Goal: Information Seeking & Learning: Learn about a topic

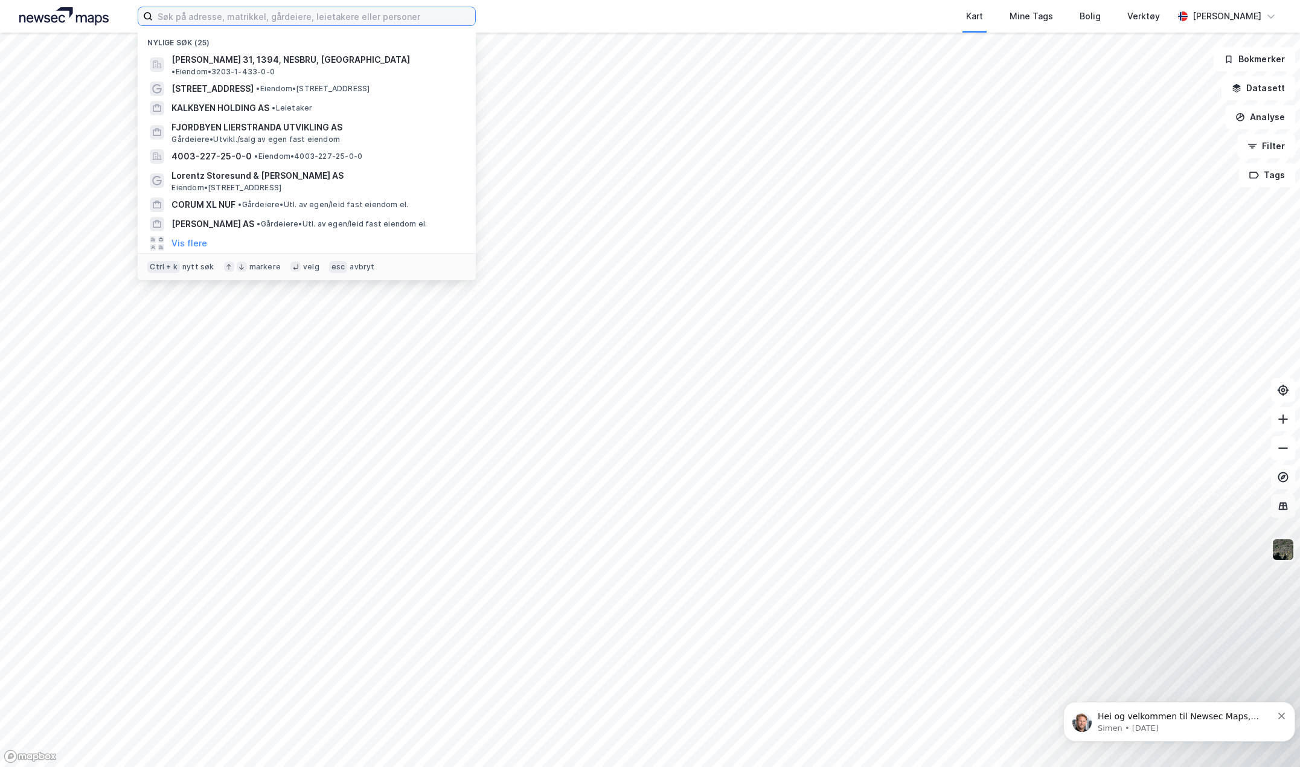
click at [335, 24] on input at bounding box center [314, 16] width 322 height 18
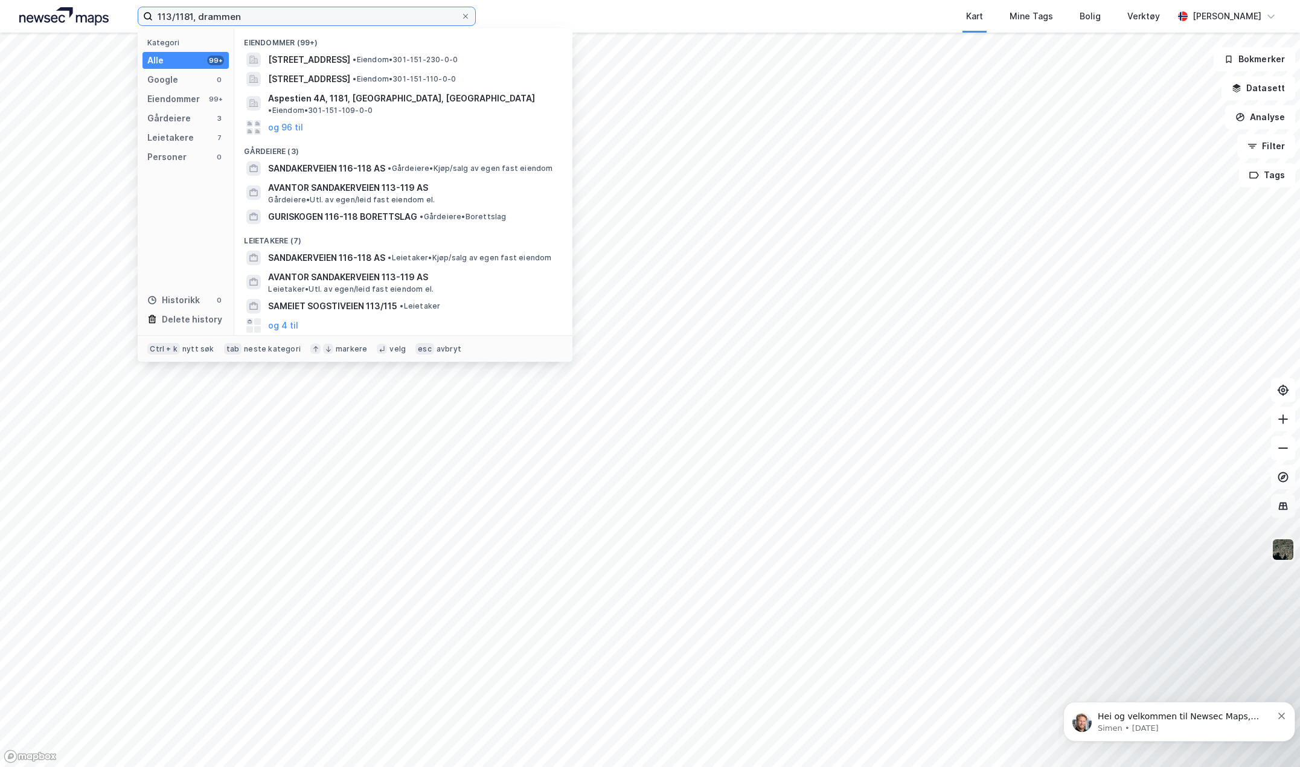
type input "113/1181, drammen"
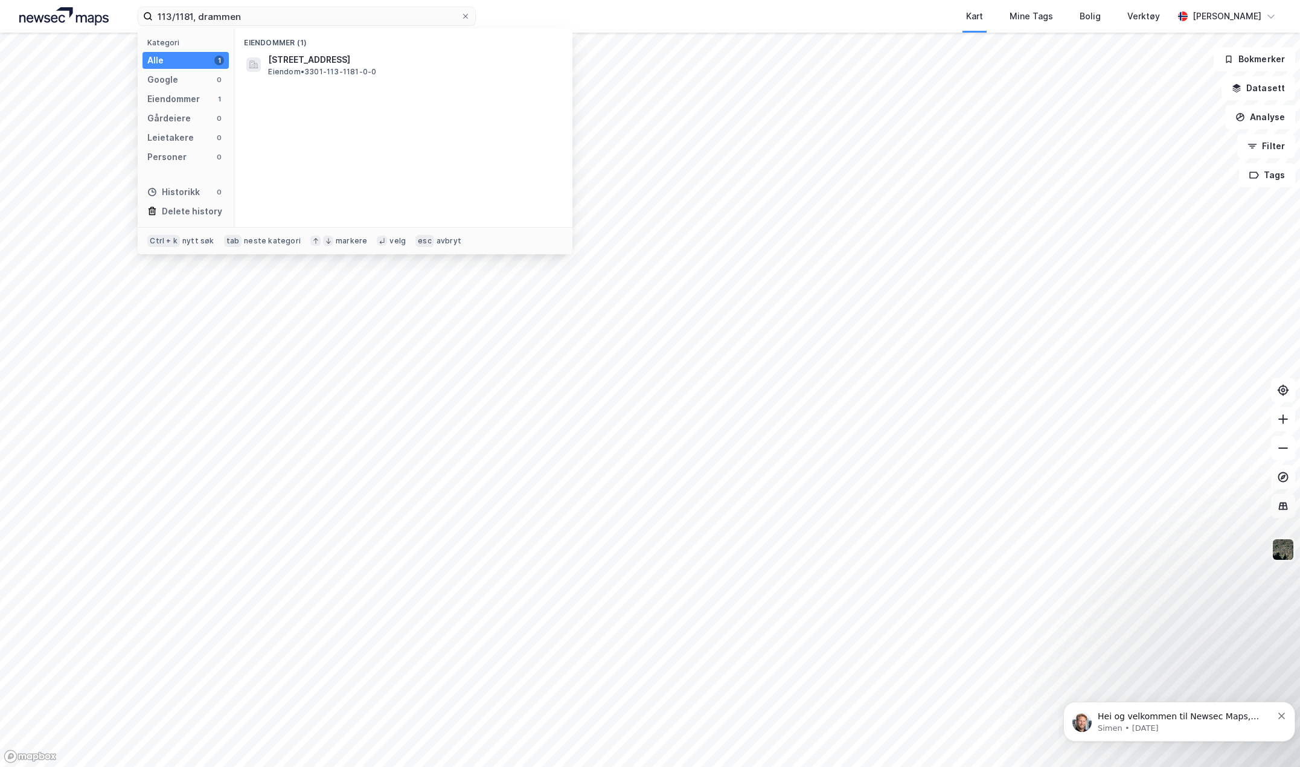
click at [391, 55] on span "[STREET_ADDRESS]" at bounding box center [413, 60] width 290 height 14
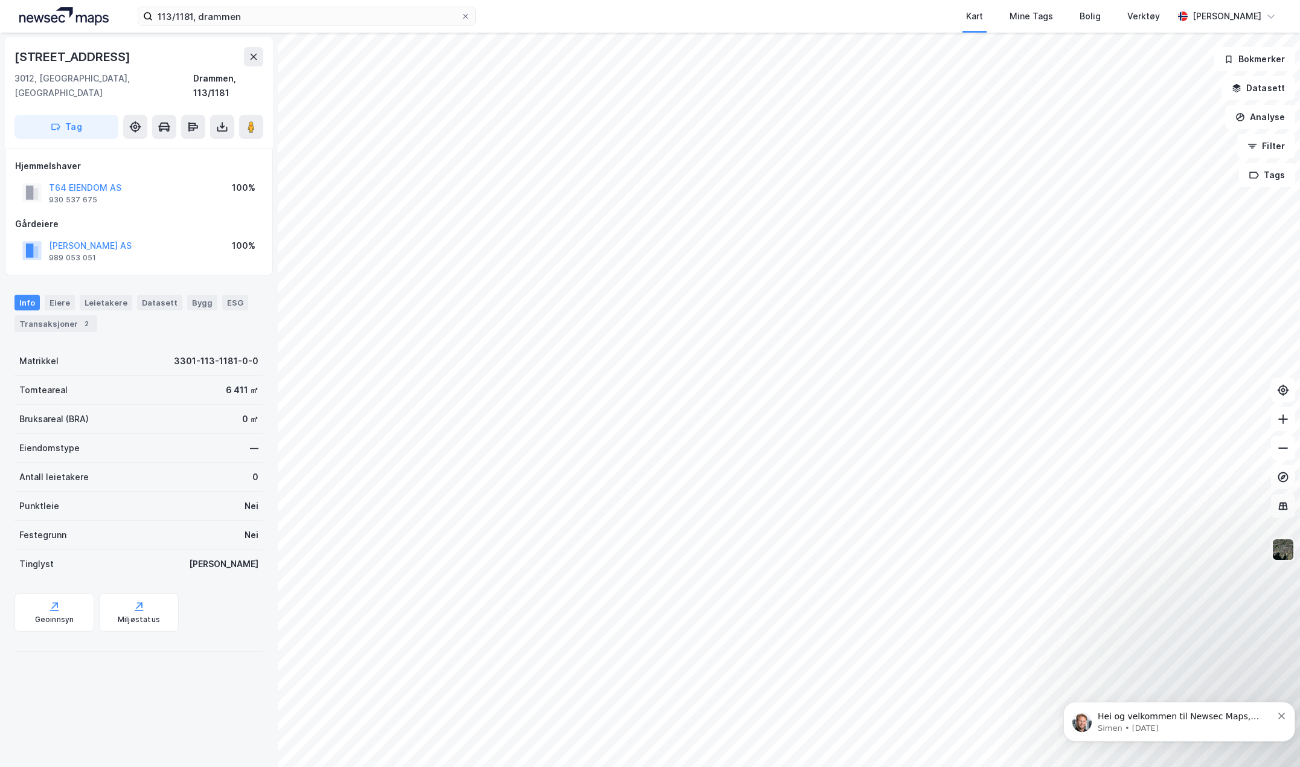
click at [0, 0] on button "T64 EIENDOM AS" at bounding box center [0, 0] width 0 height 0
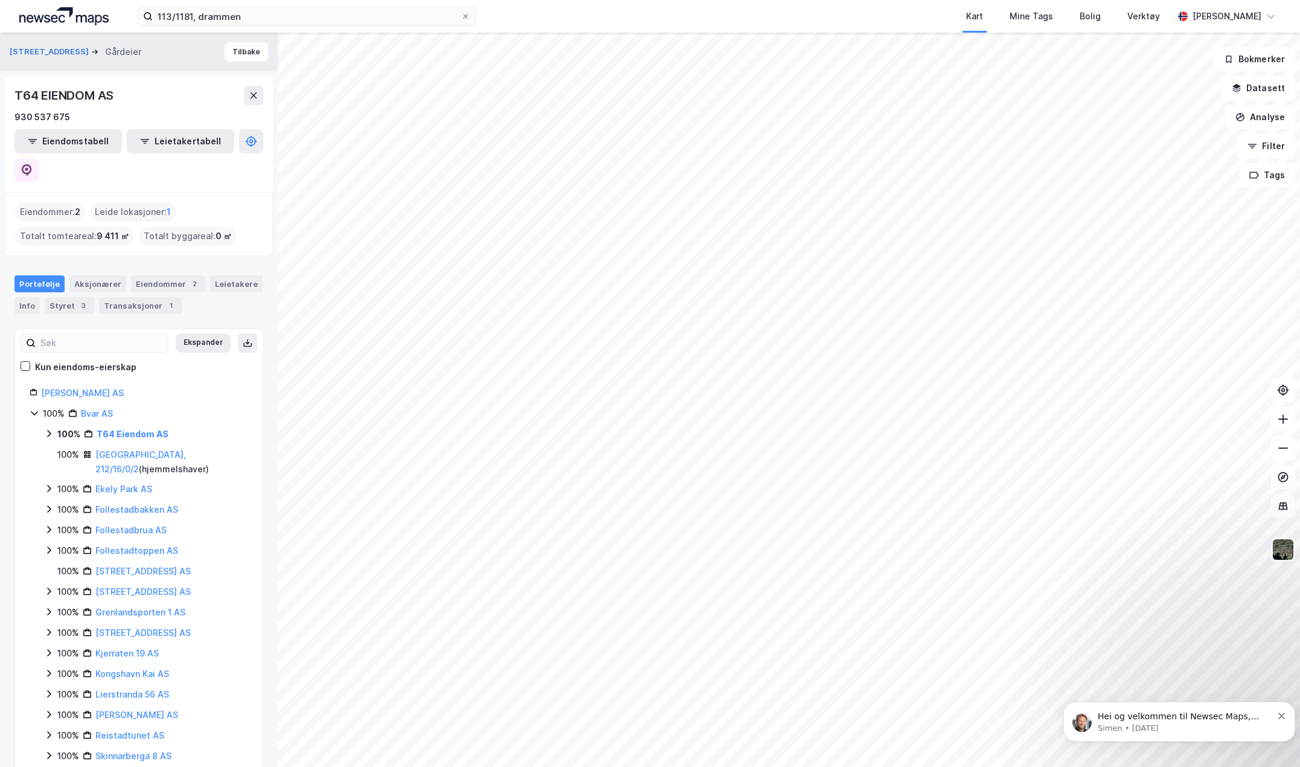
click at [50, 202] on div "Eiendommer : 2" at bounding box center [50, 211] width 70 height 19
click at [59, 143] on button "Eiendomstabell" at bounding box center [67, 141] width 107 height 24
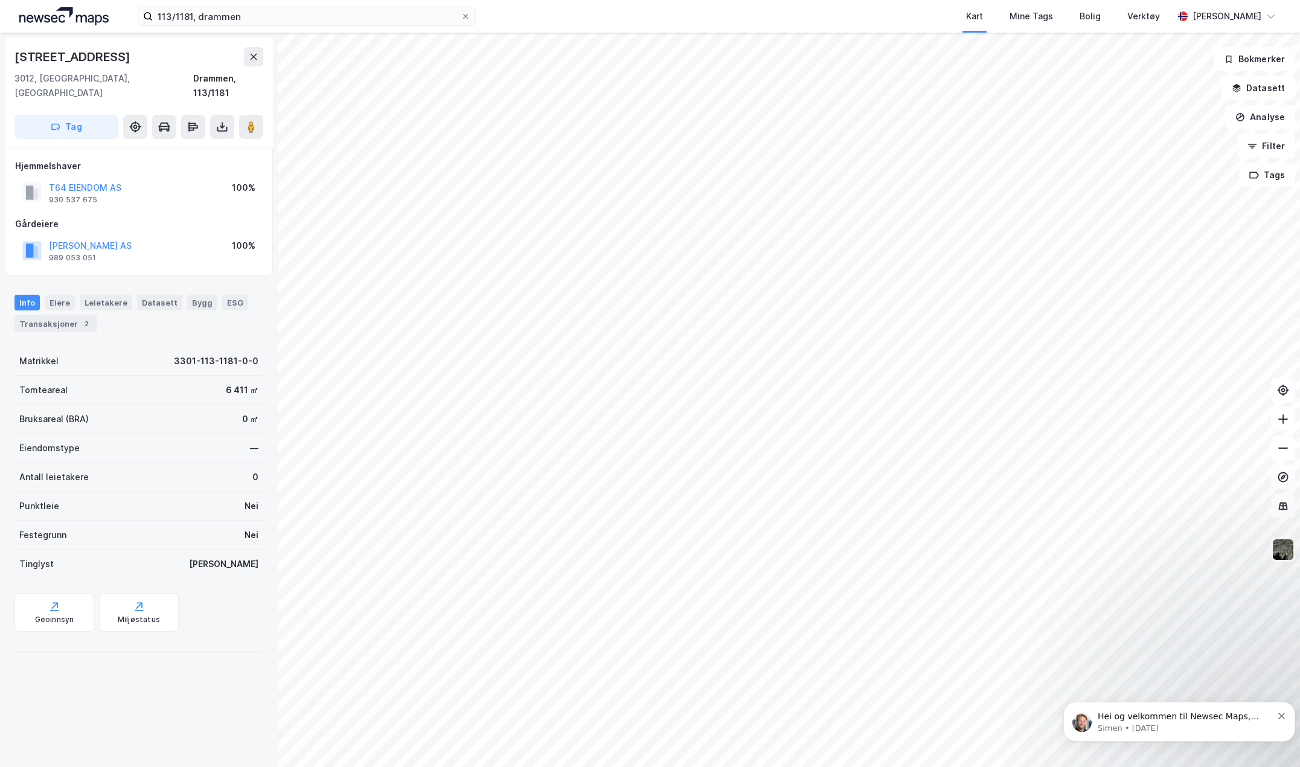
click at [228, 115] on button at bounding box center [222, 127] width 24 height 24
click at [190, 146] on div "Last ned grunnbok" at bounding box center [162, 151] width 70 height 10
click at [0, 0] on button "T64 EIENDOM AS" at bounding box center [0, 0] width 0 height 0
click at [0, 0] on button "[PERSON_NAME] AS" at bounding box center [0, 0] width 0 height 0
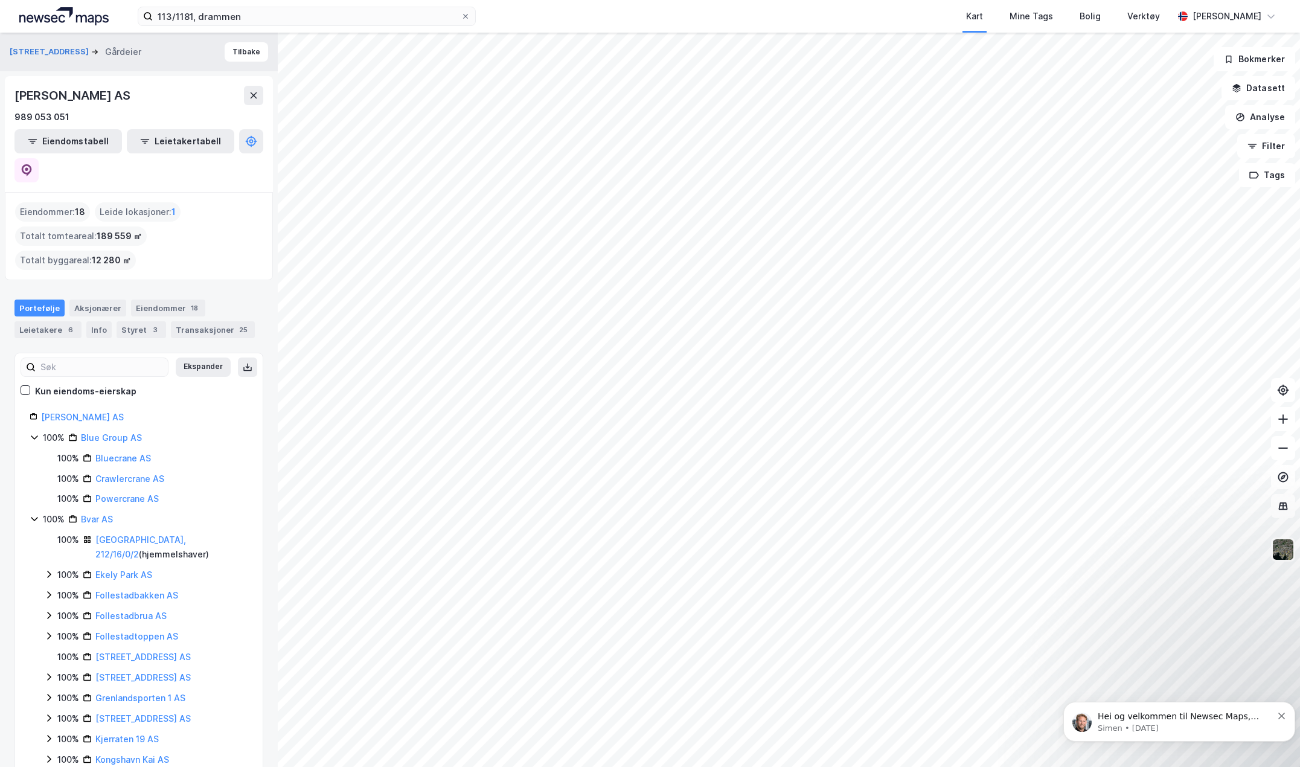
click at [252, 211] on div "Eiendommer : 18 Leide lokasjoner : 1 Totalt tomteareal : 189 559 ㎡ Totalt bygga…" at bounding box center [139, 236] width 248 height 68
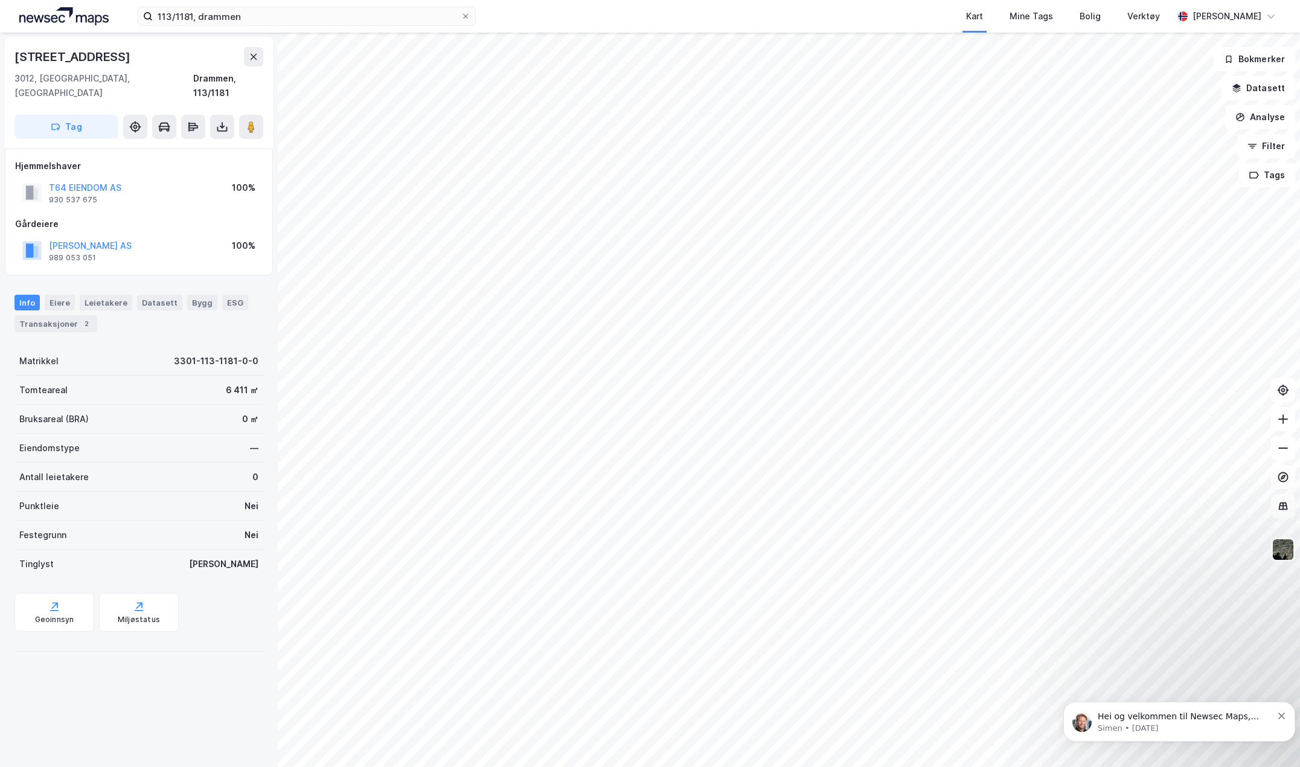
click at [0, 0] on button "T64 EIENDOM AS" at bounding box center [0, 0] width 0 height 0
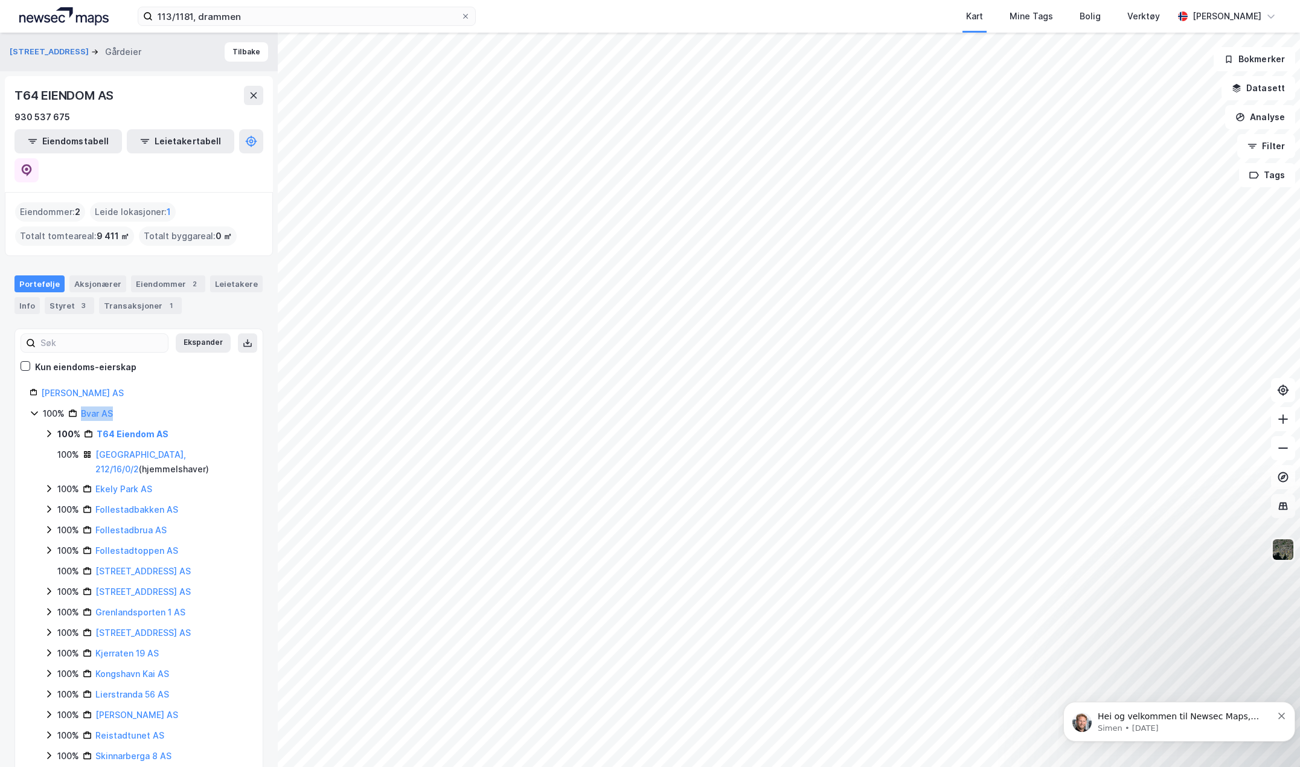
drag, startPoint x: 123, startPoint y: 382, endPoint x: 83, endPoint y: 383, distance: 40.5
click at [83, 225] on div "100% Bvar AS" at bounding box center [145, 413] width 205 height 14
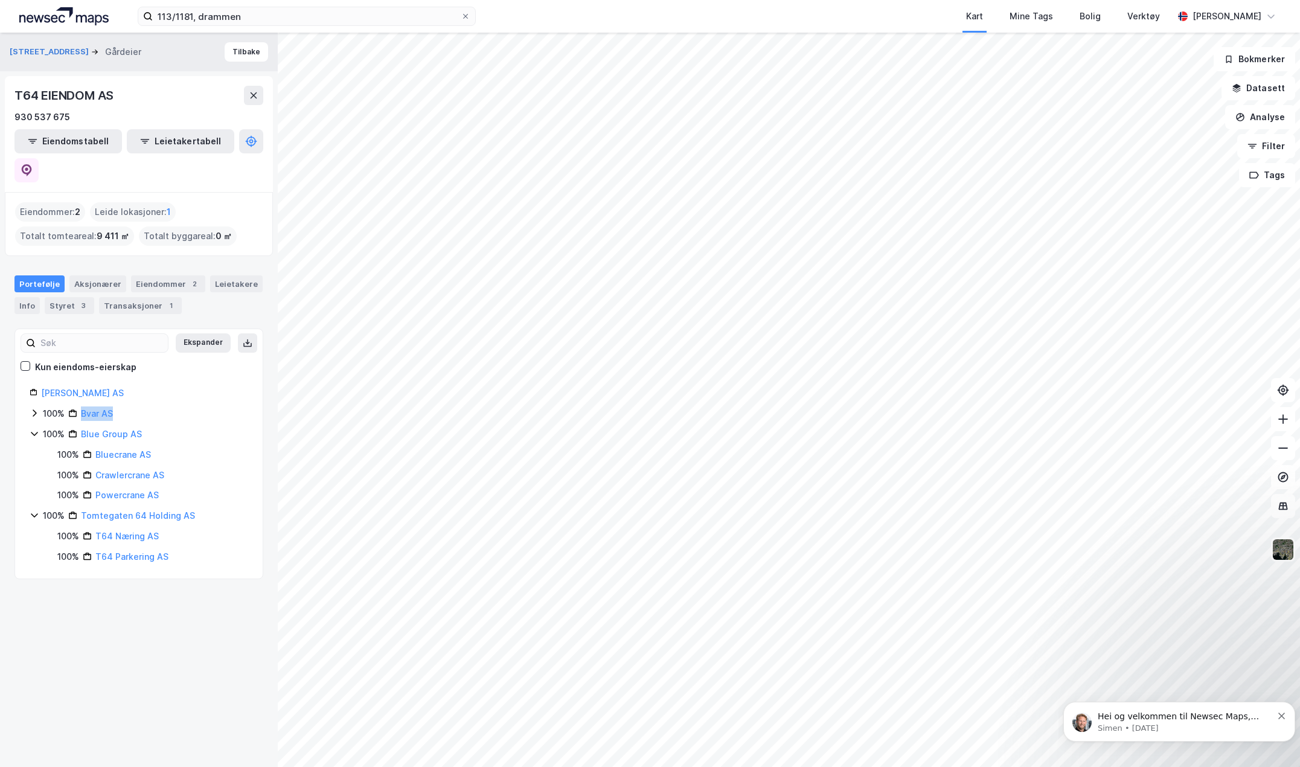
copy link "Bvar AS"
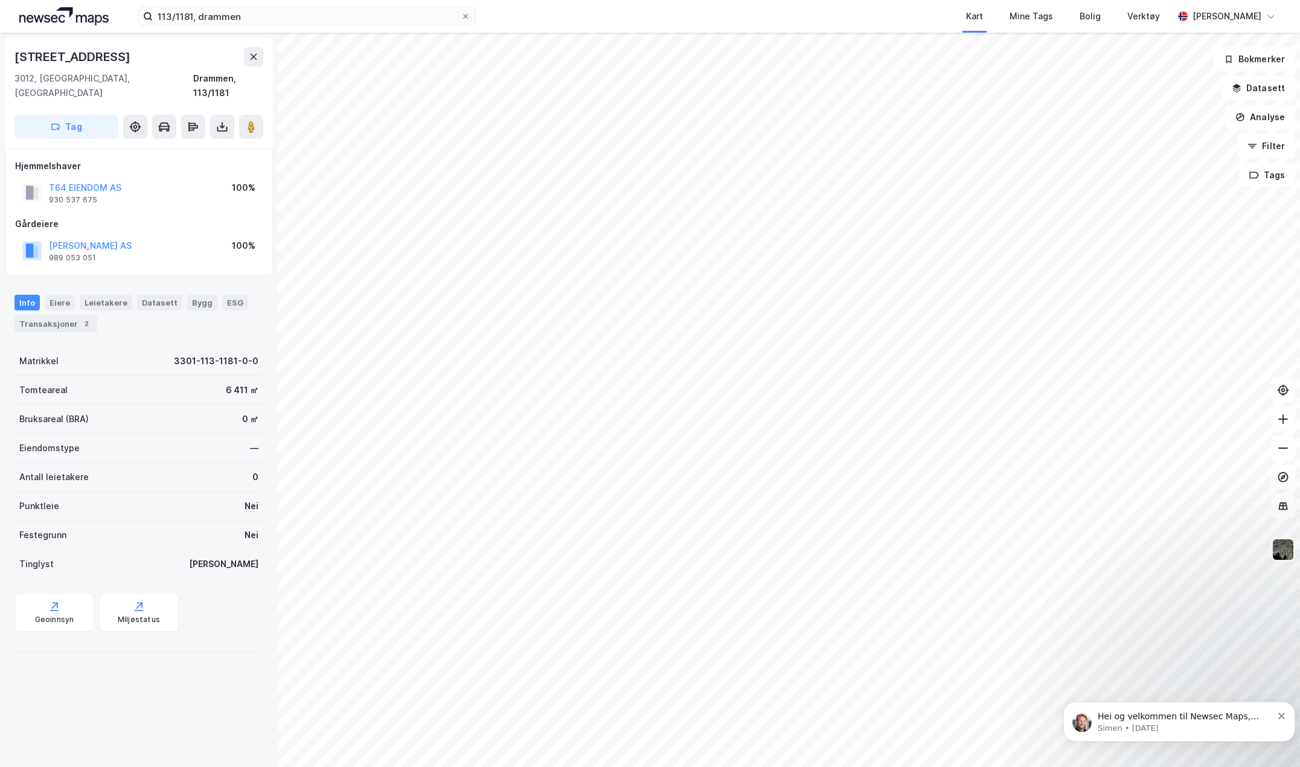
click at [0, 0] on button "T64 EIENDOM AS" at bounding box center [0, 0] width 0 height 0
